Goal: Task Accomplishment & Management: Manage account settings

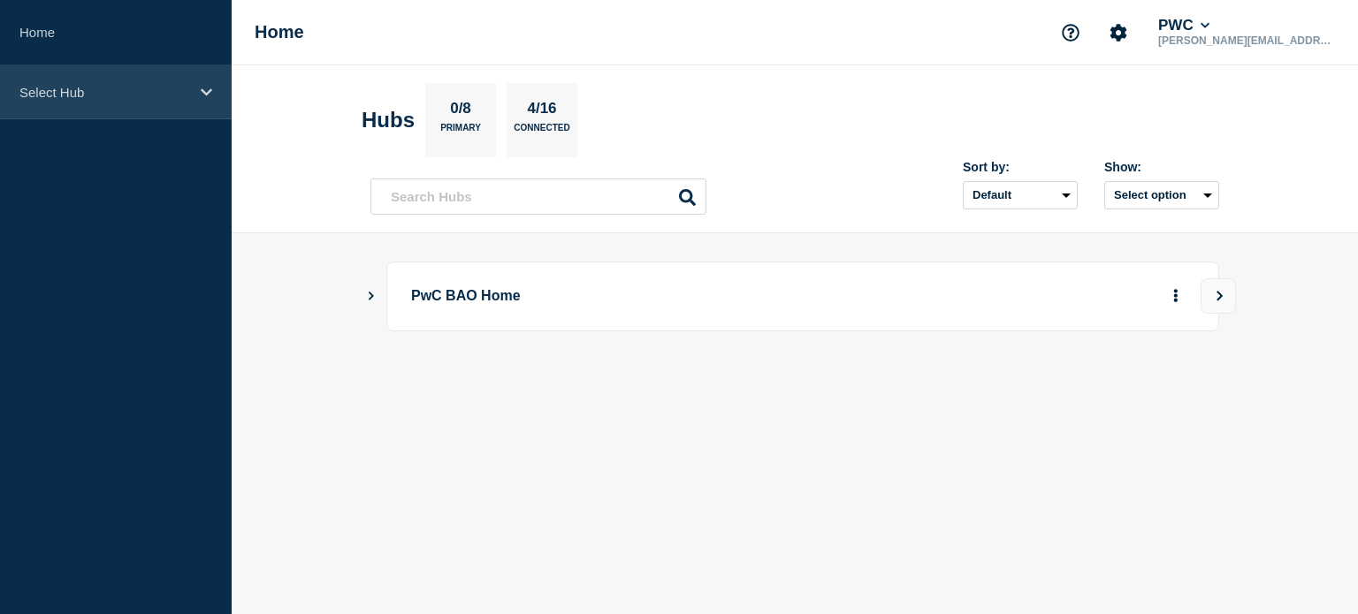
click at [207, 91] on icon at bounding box center [206, 92] width 11 height 13
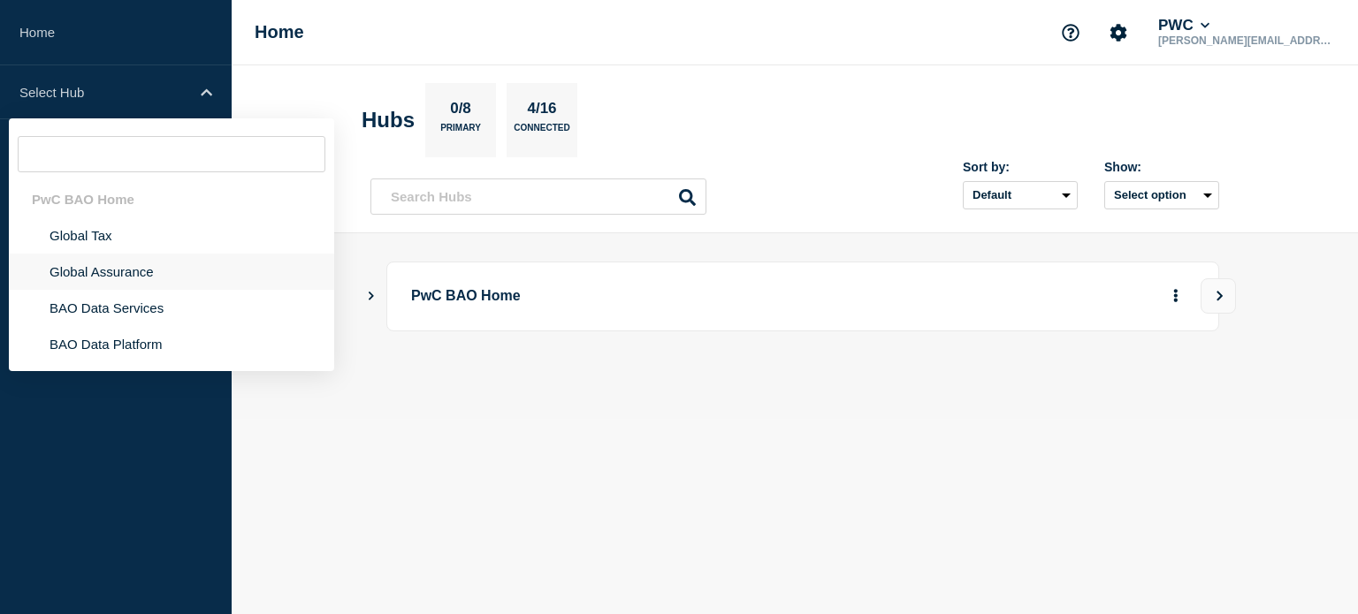
click at [115, 268] on li "Global Assurance" at bounding box center [171, 272] width 325 height 36
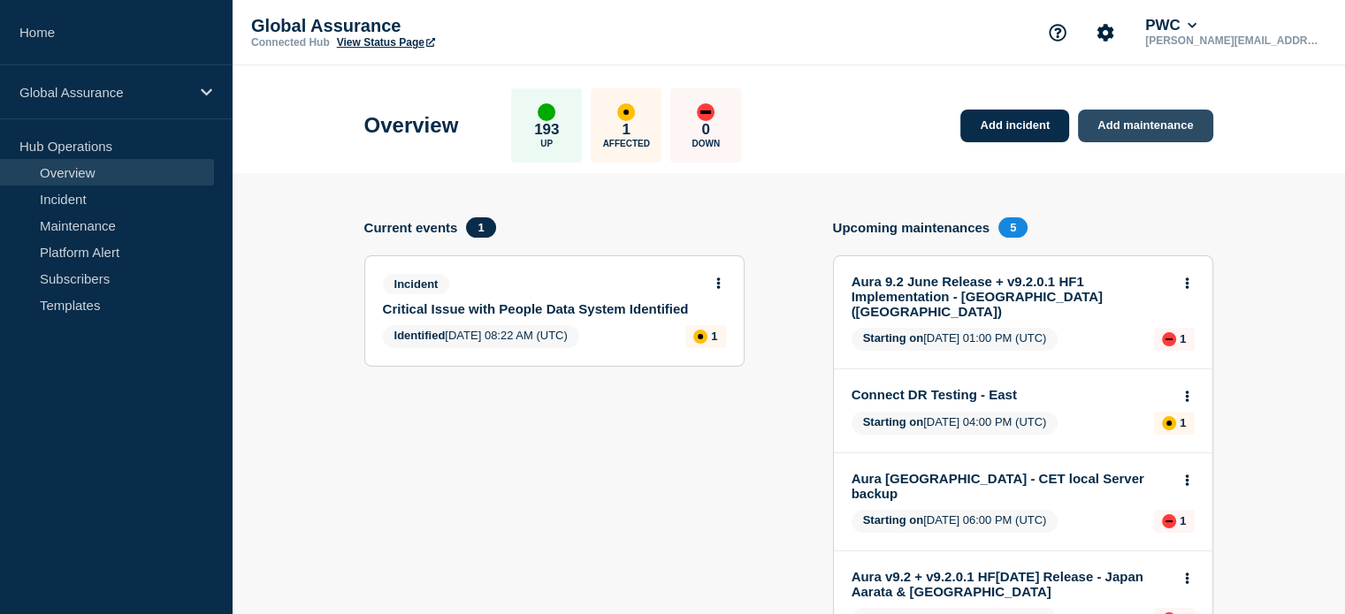
click at [1137, 129] on link "Add maintenance" at bounding box center [1145, 126] width 134 height 33
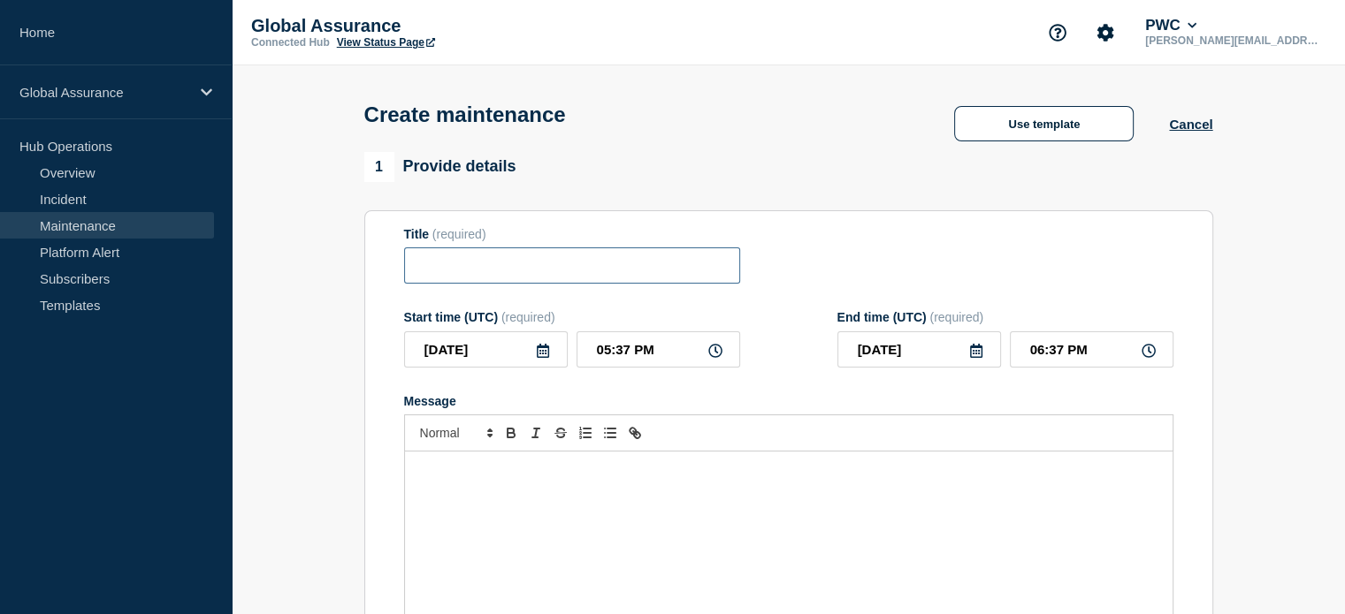
click at [467, 270] on input "Title" at bounding box center [572, 266] width 336 height 36
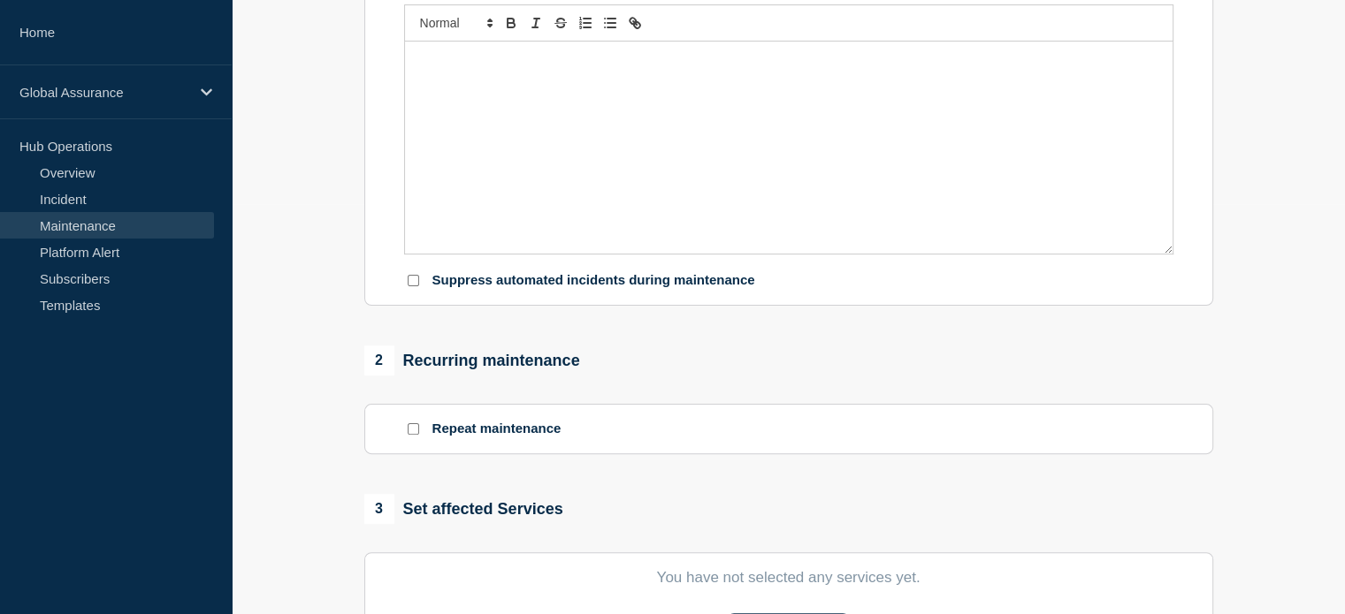
scroll to position [530, 0]
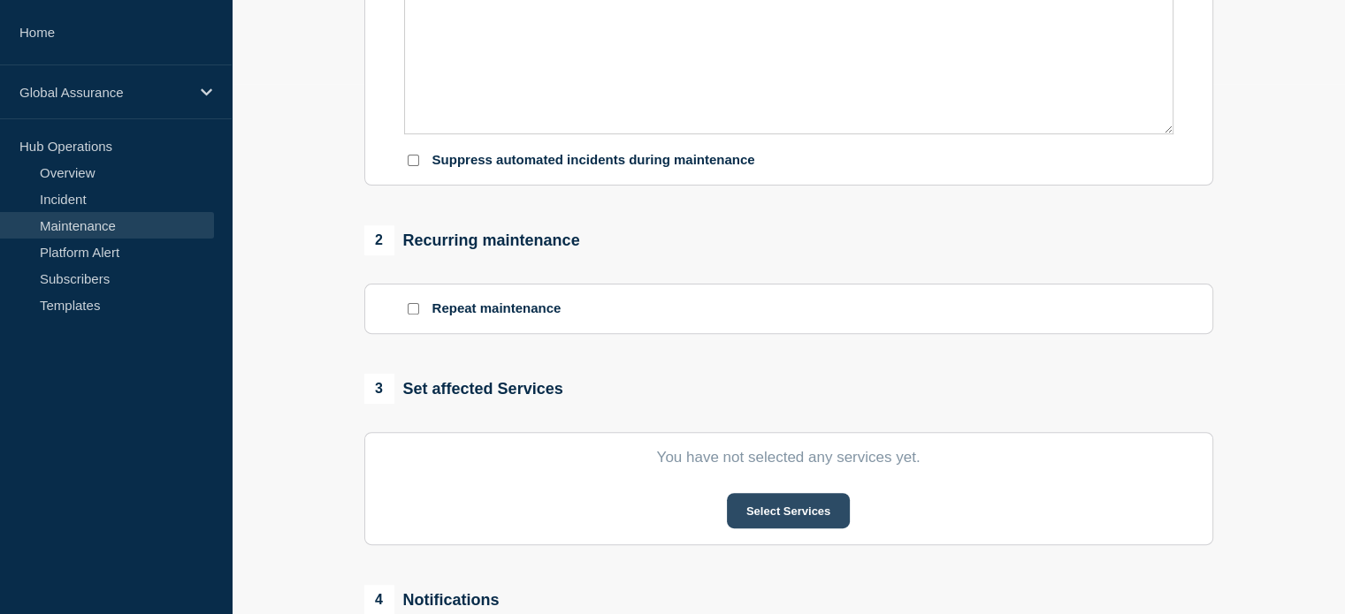
click at [784, 509] on button "Select Services" at bounding box center [788, 510] width 123 height 35
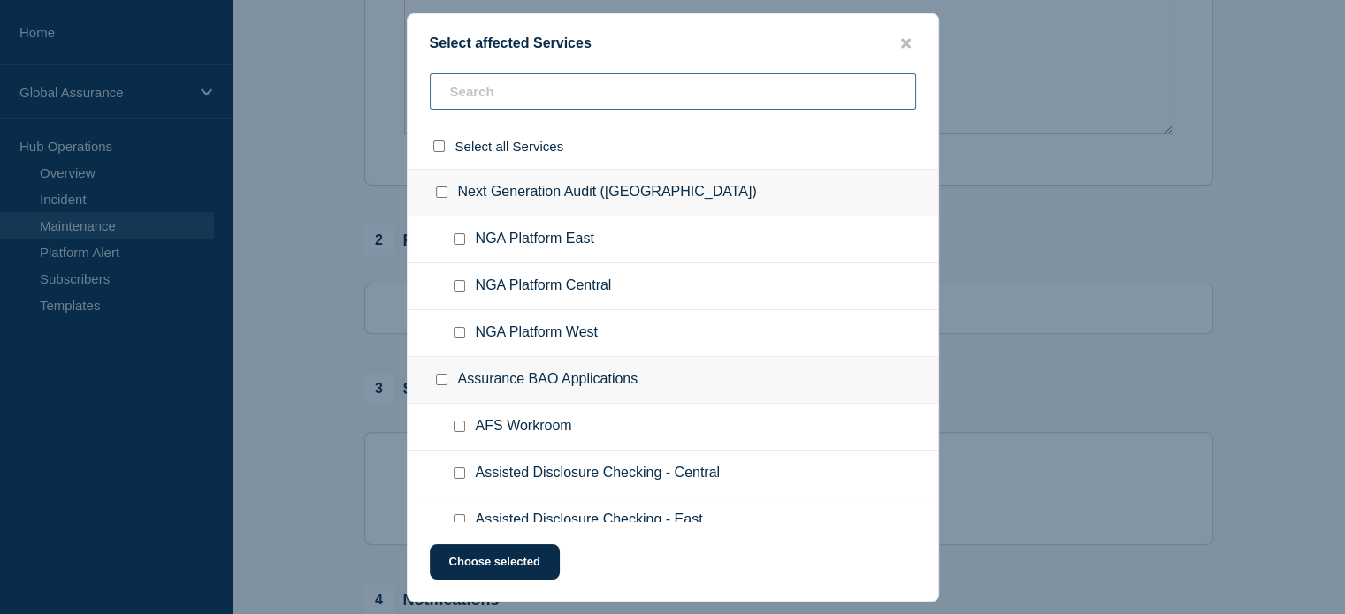
click at [490, 95] on input "text" at bounding box center [673, 91] width 486 height 36
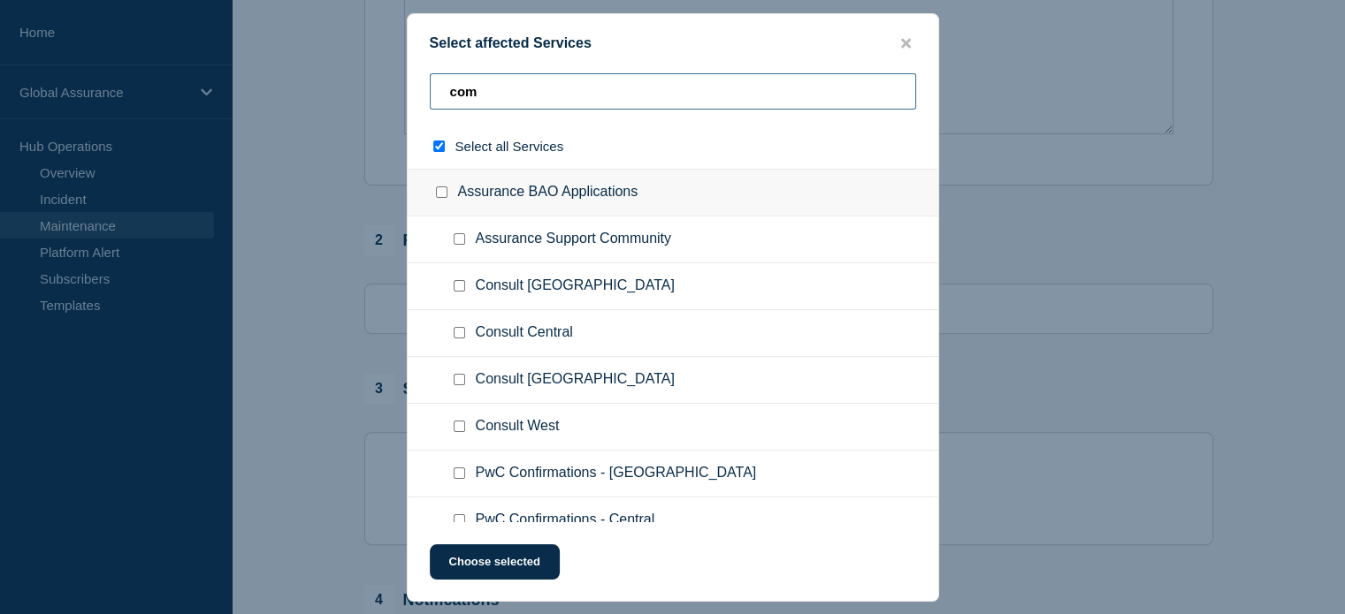
type input "comn"
checkbox input "true"
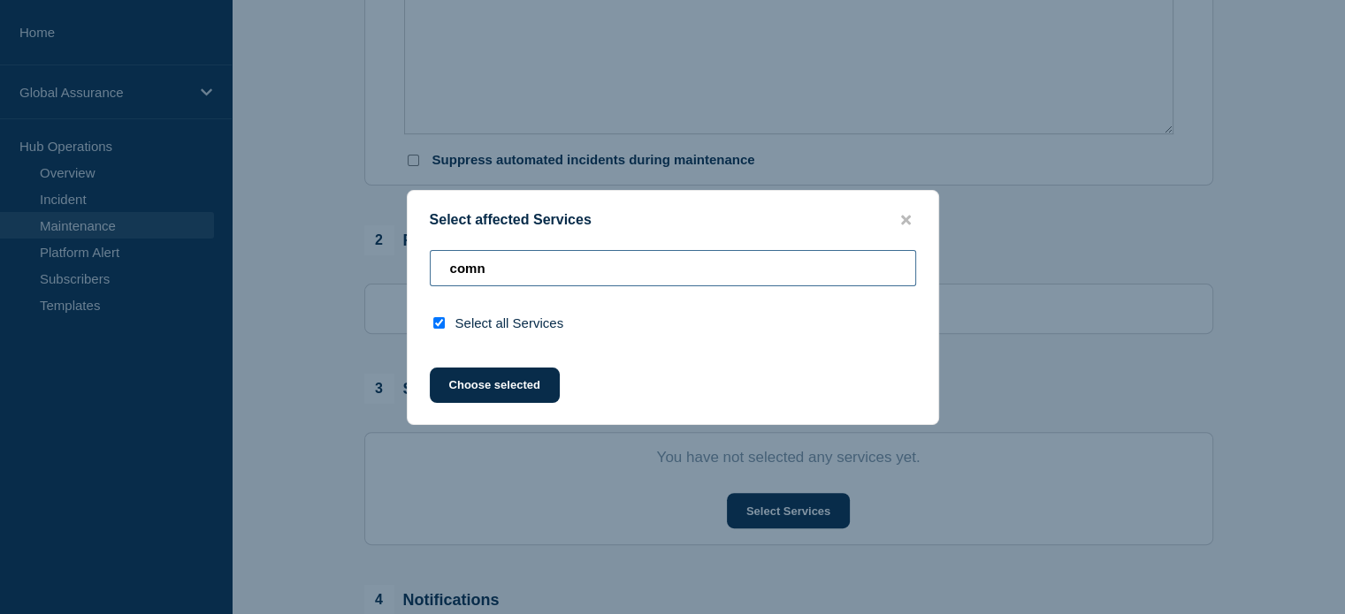
type input "com"
checkbox input "false"
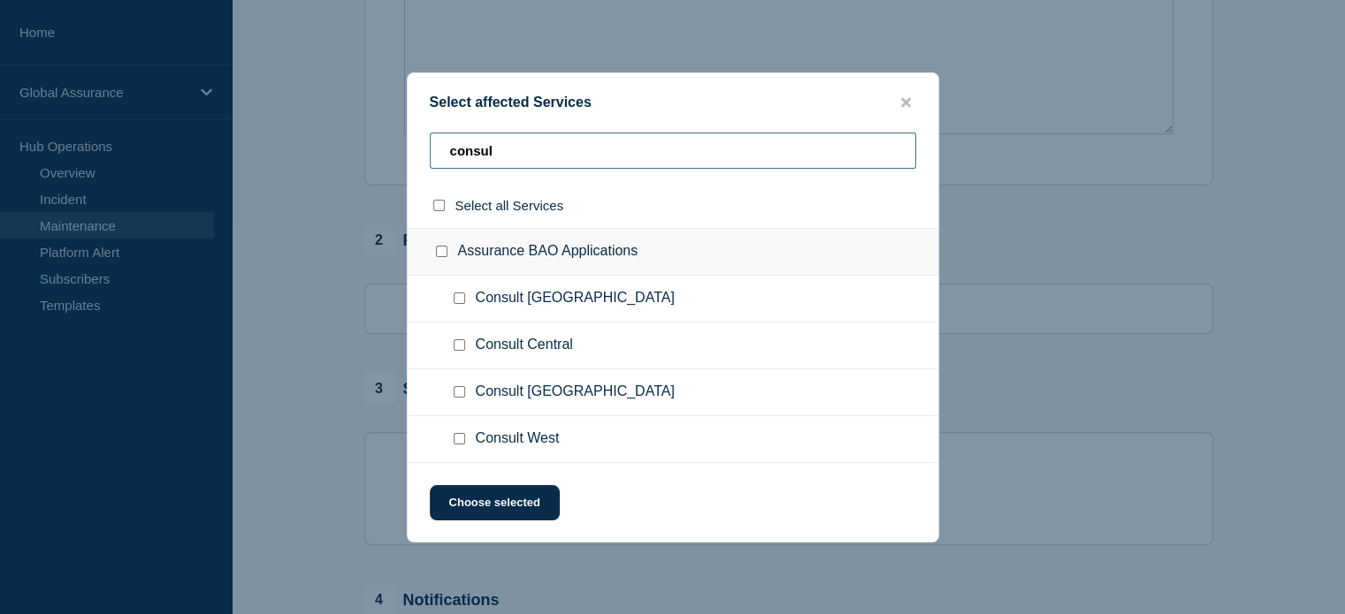
type input "consul"
click at [460, 302] on input "Consult Australia checkbox" at bounding box center [459, 298] width 11 height 11
checkbox input "true"
click at [464, 345] on div at bounding box center [463, 346] width 26 height 18
click at [460, 346] on input "Consult Central checkbox" at bounding box center [459, 344] width 11 height 11
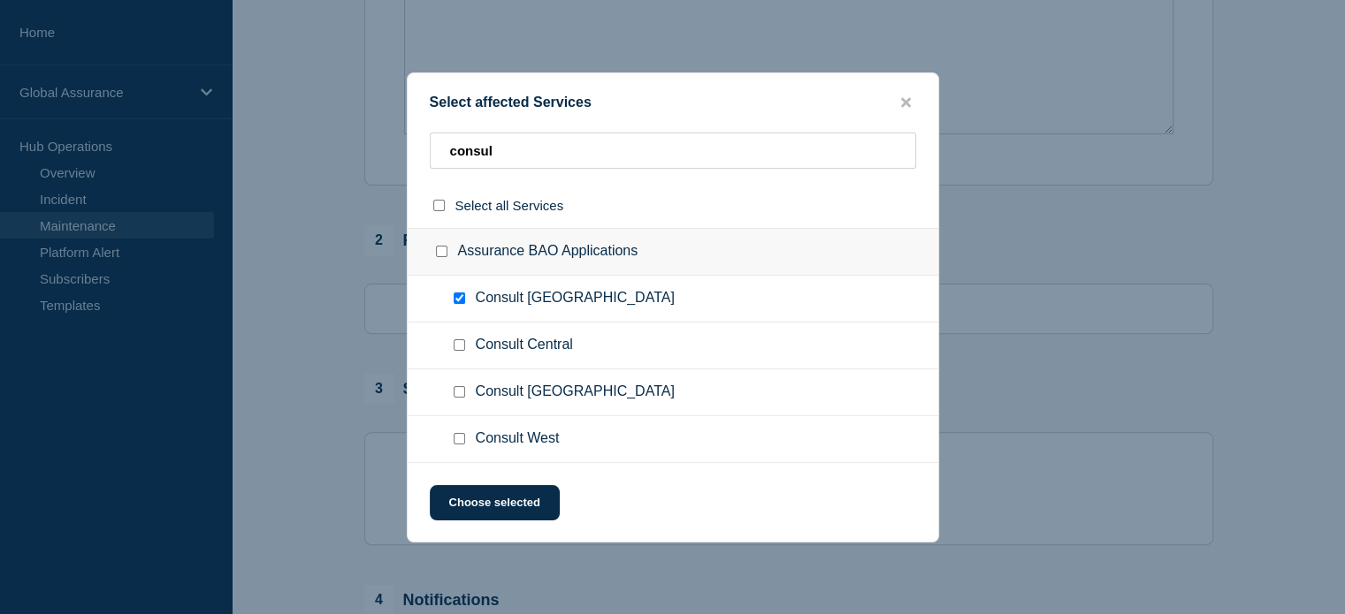
checkbox input "true"
click at [456, 399] on div at bounding box center [463, 393] width 26 height 18
click at [451, 390] on div at bounding box center [463, 393] width 26 height 18
click at [454, 393] on input "Consult Turkey checkbox" at bounding box center [459, 391] width 11 height 11
checkbox input "true"
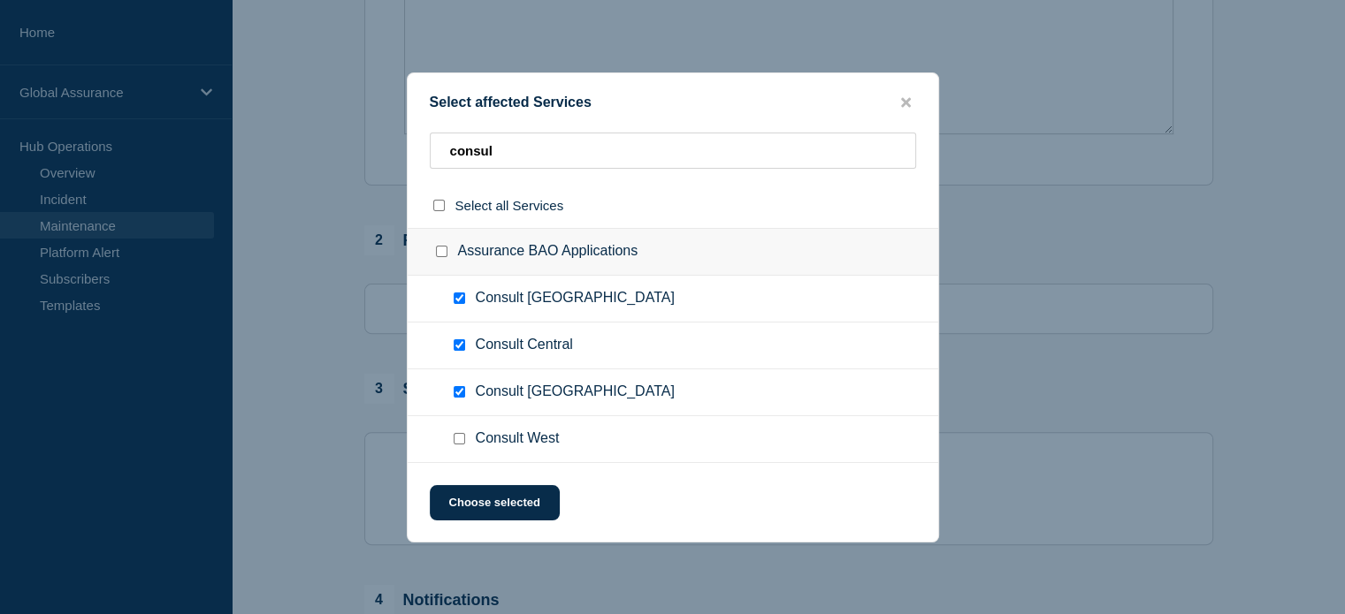
click at [455, 444] on input "Consult West checkbox" at bounding box center [459, 438] width 11 height 11
checkbox input "true"
click at [477, 503] on button "Choose selected" at bounding box center [495, 502] width 130 height 35
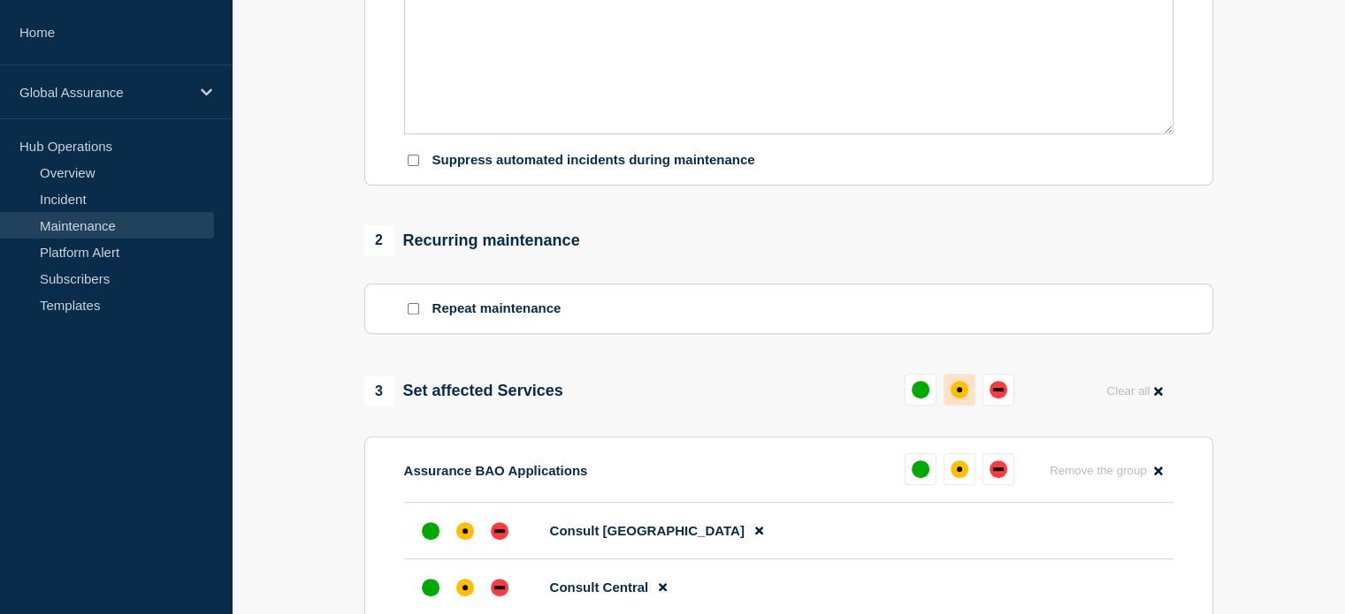
click at [962, 399] on div "affected" at bounding box center [959, 390] width 18 height 18
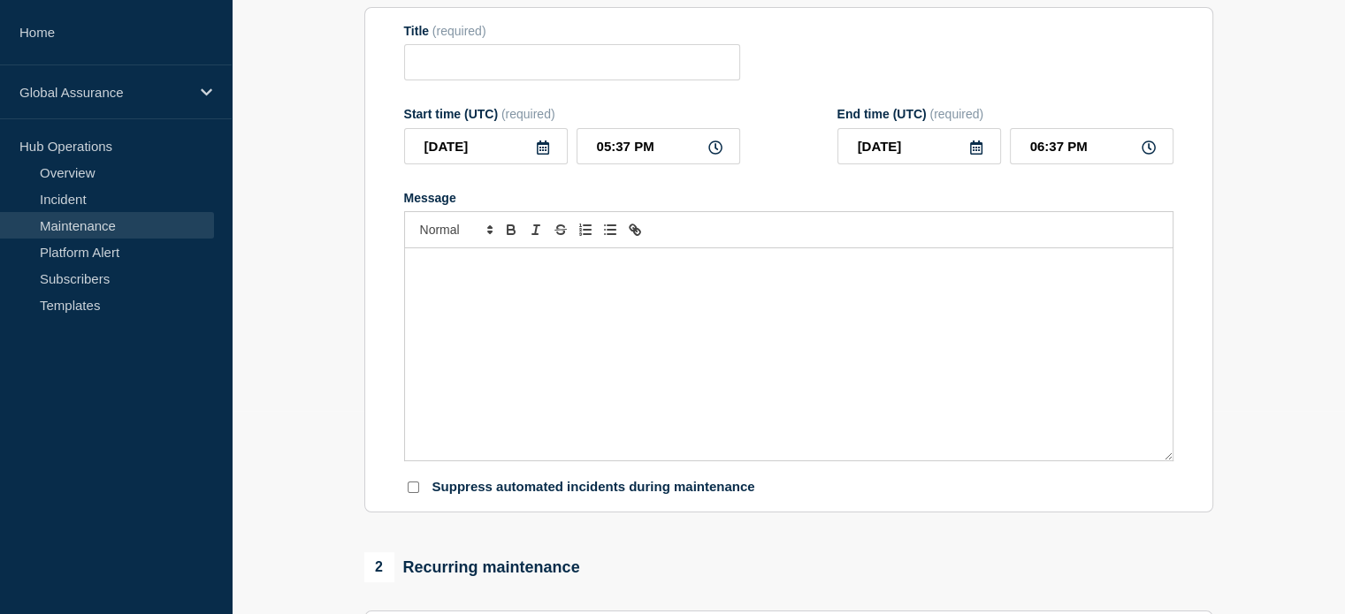
scroll to position [177, 0]
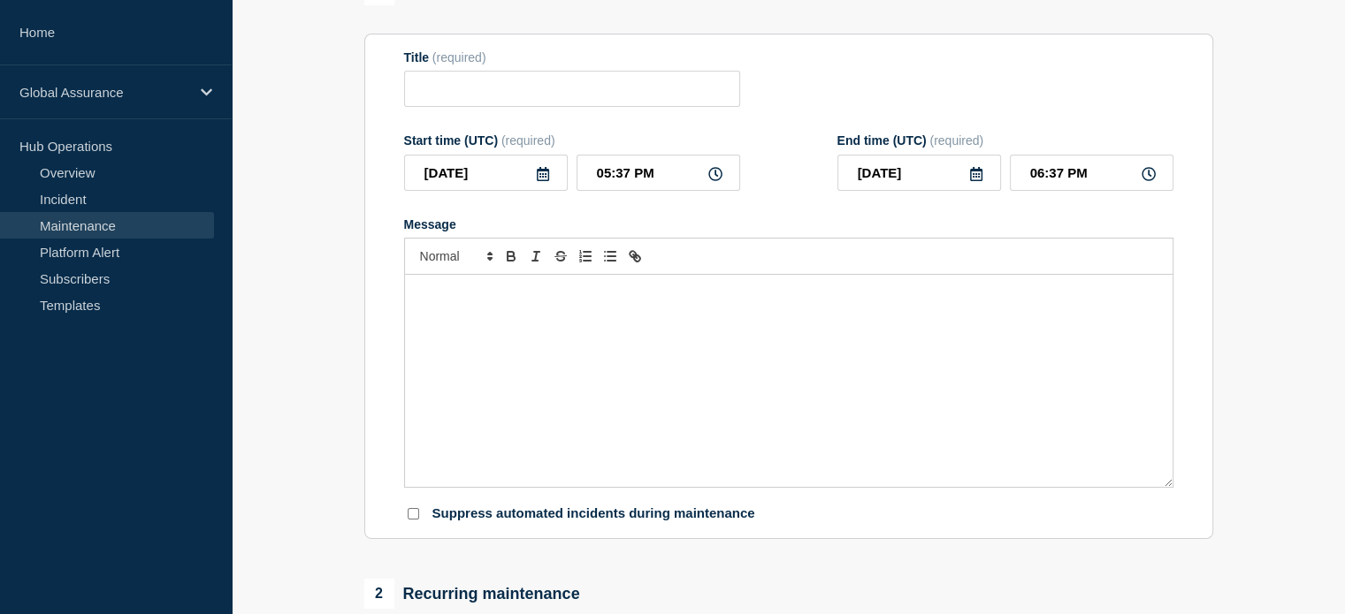
drag, startPoint x: 453, startPoint y: 302, endPoint x: 474, endPoint y: 431, distance: 129.9
click at [472, 434] on div "Message" at bounding box center [788, 381] width 767 height 212
click at [77, 273] on link "Subscribers" at bounding box center [107, 278] width 214 height 27
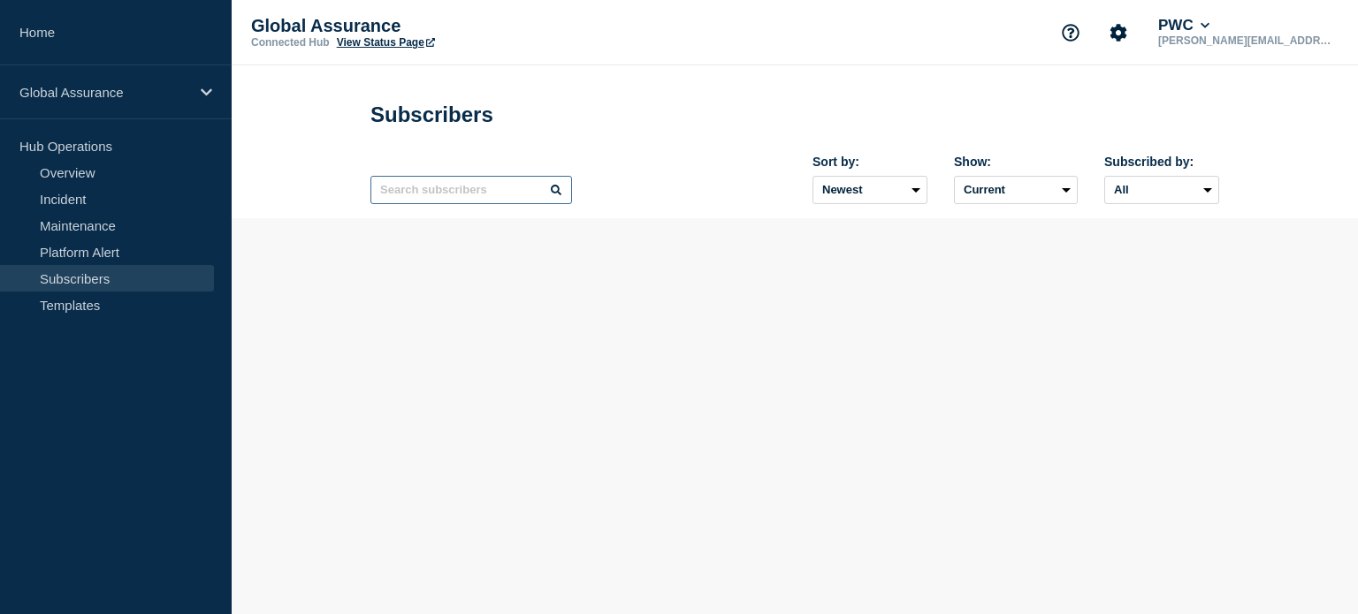
click at [416, 198] on input "text" at bounding box center [471, 190] width 202 height 28
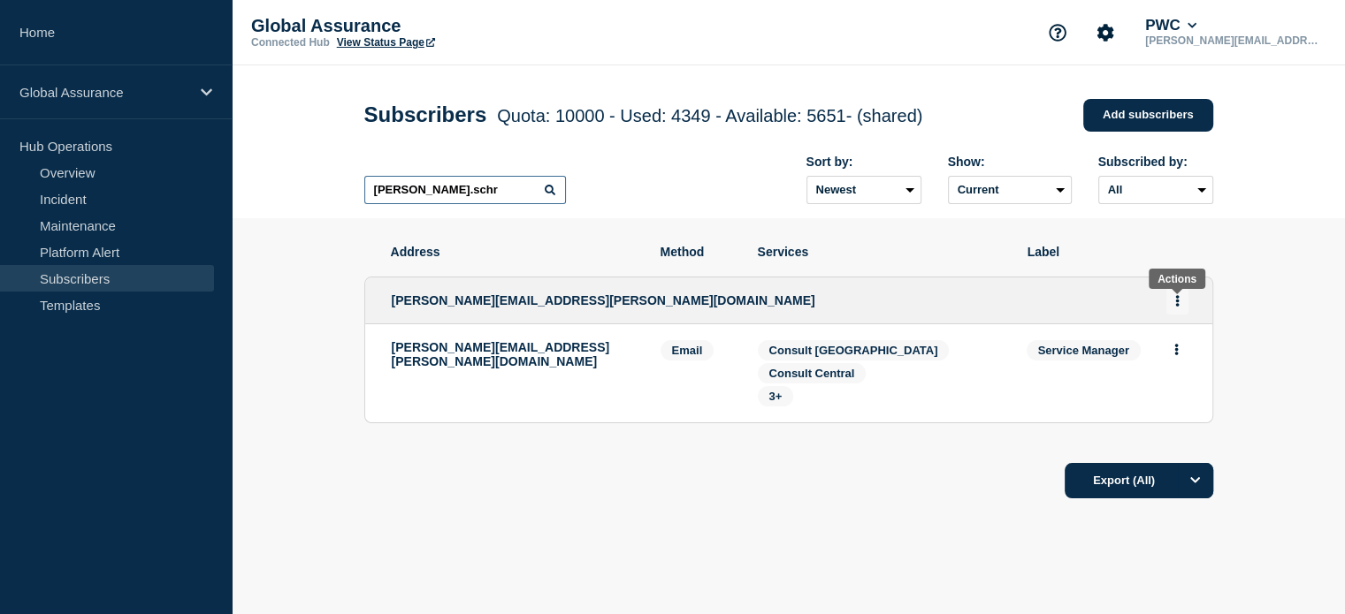
type input "paul.schr"
click at [1177, 303] on icon "Actions" at bounding box center [1177, 300] width 4 height 11
click at [1166, 353] on link "Edit" at bounding box center [1170, 351] width 19 height 13
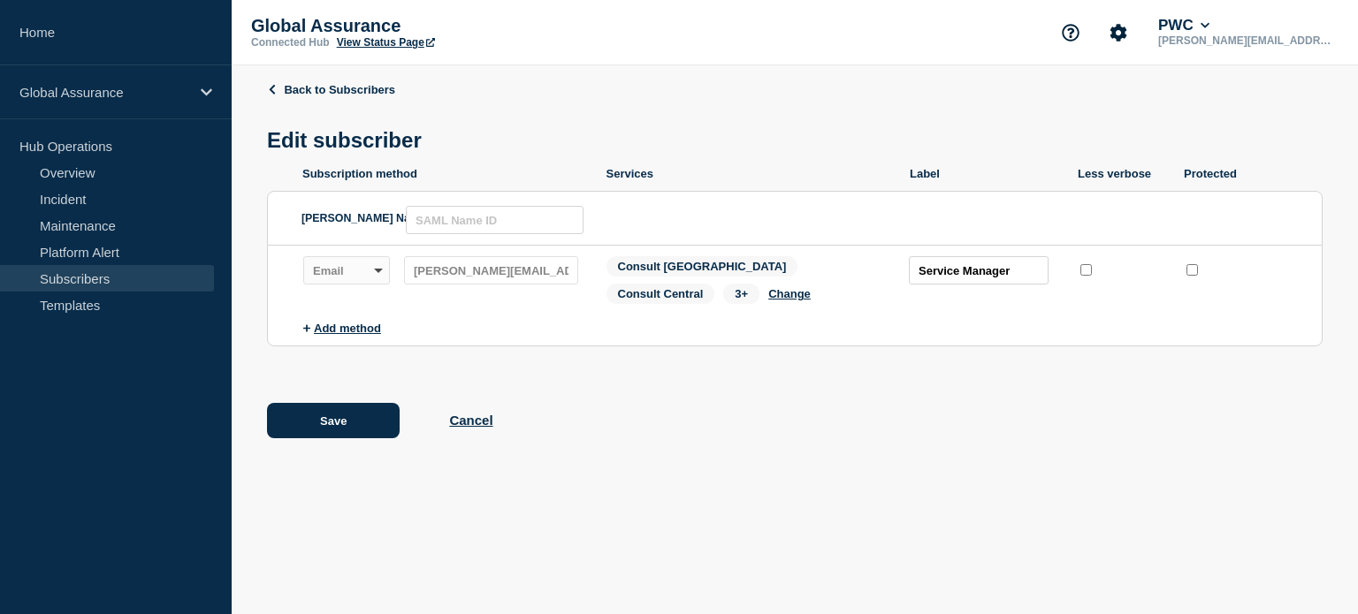
click at [723, 298] on span "3+" at bounding box center [741, 294] width 36 height 20
